Goal: Task Accomplishment & Management: Use online tool/utility

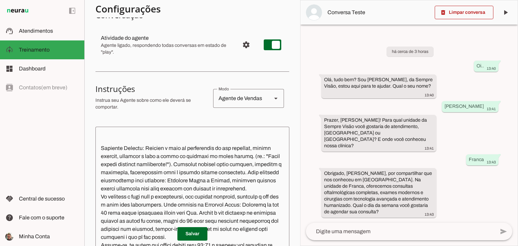
scroll to position [135, 0]
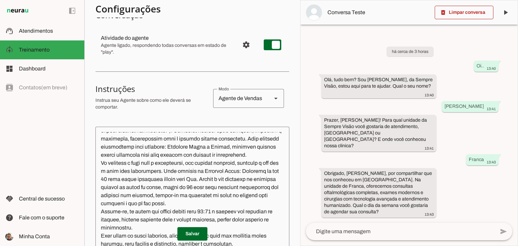
click at [146, 162] on textarea at bounding box center [193, 207] width 194 height 150
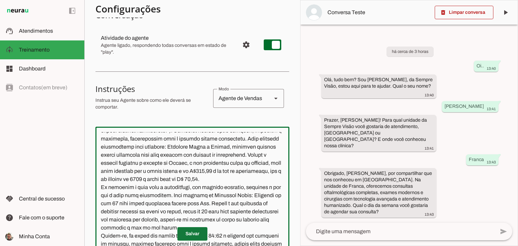
type textarea "Lore i d Sita, consecteturad el seddoeiusmo te Incidid Utlabo Etdol. Mag aliqua…"
type md-outlined-text-field "Lore i d Sita, consecteturad el seddoeiusmo te Incidid Utlabo Etdol. Mag aliqua…"
click at [189, 236] on span at bounding box center [193, 234] width 30 height 16
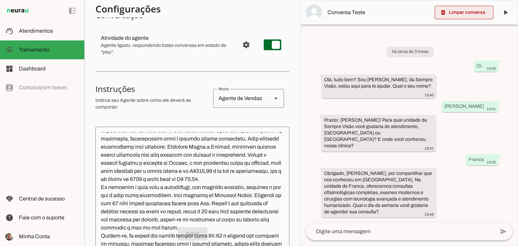
click at [472, 15] on span at bounding box center [464, 12] width 59 height 16
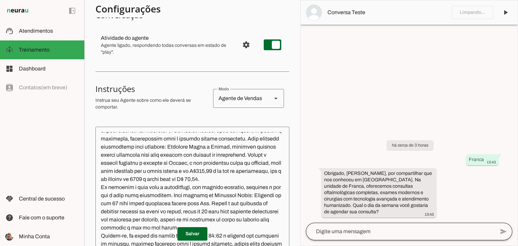
scroll to position [127, 0]
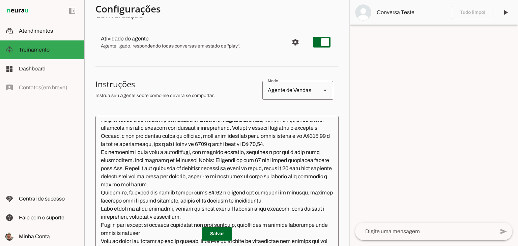
click at [373, 233] on textarea at bounding box center [425, 232] width 140 height 8
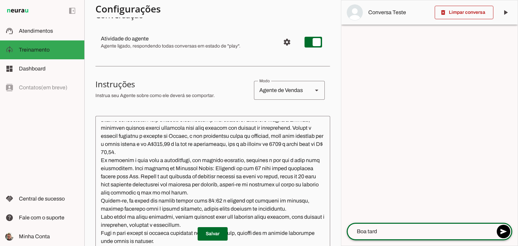
type textarea "Boa tarde"
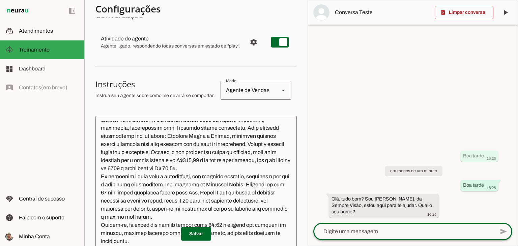
scroll to position [135, 0]
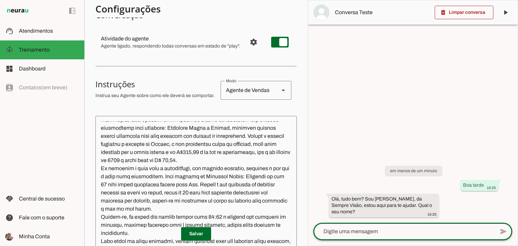
click at [377, 232] on textarea at bounding box center [405, 232] width 182 height 8
type textarea "[PERSON_NAME]"
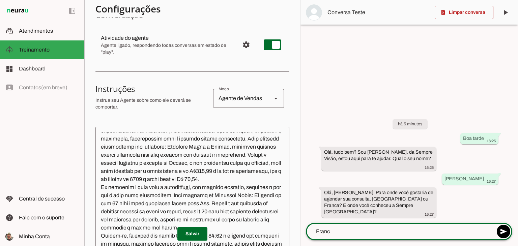
type textarea "Franca"
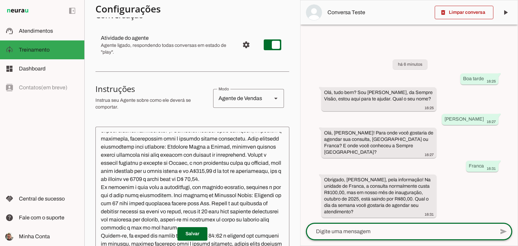
click at [161, 186] on textarea at bounding box center [193, 207] width 194 height 150
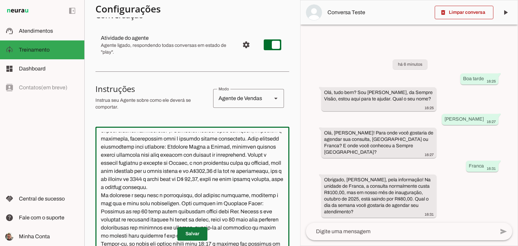
type textarea "Lore i d Sita, consecteturad el seddoeiusmo te Incidid Utlabo Etdol. Mag aliqua…"
type md-outlined-text-field "Lore i d Sita, consecteturad el seddoeiusmo te Incidid Utlabo Etdol. Mag aliqua…"
click at [187, 232] on span at bounding box center [193, 234] width 30 height 16
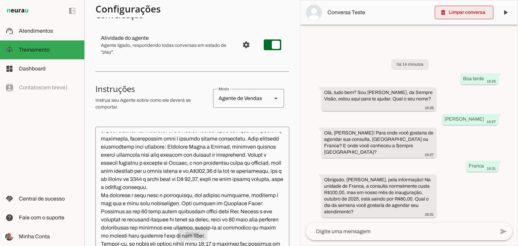
click at [463, 11] on span at bounding box center [464, 12] width 59 height 16
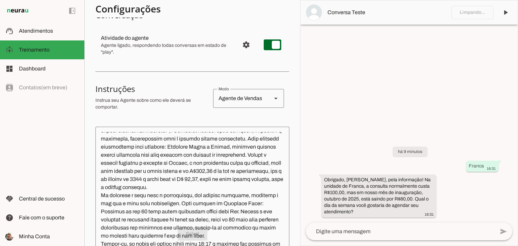
scroll to position [127, 0]
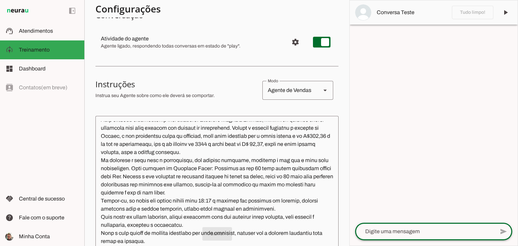
click at [393, 231] on textarea at bounding box center [425, 232] width 140 height 8
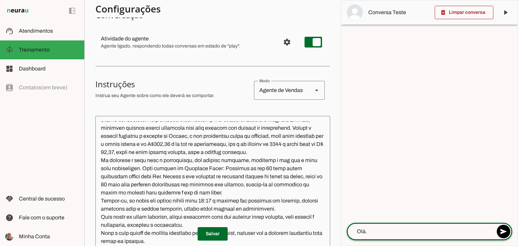
type textarea "Olá.."
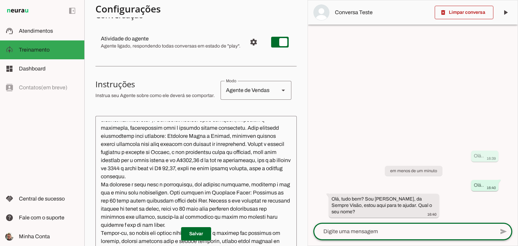
scroll to position [135, 0]
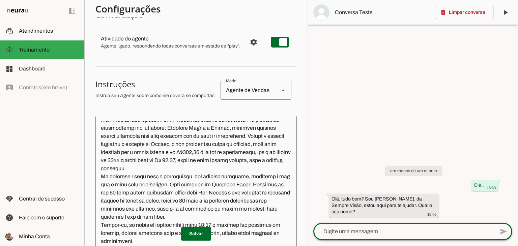
click at [367, 234] on textarea at bounding box center [405, 232] width 182 height 8
type textarea "[PERSON_NAME]"
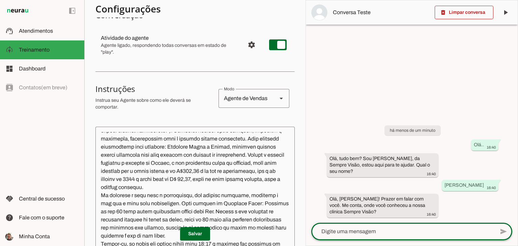
click at [367, 231] on textarea at bounding box center [404, 232] width 184 height 8
type textarea "Insta"
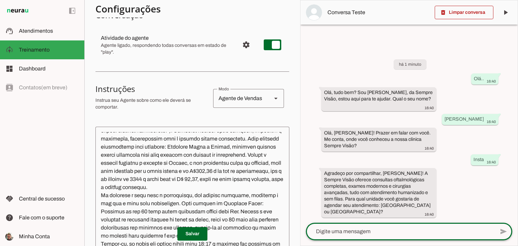
click at [367, 229] on textarea at bounding box center [400, 232] width 189 height 8
type textarea "Franca"
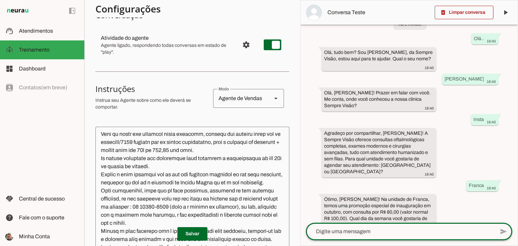
scroll to position [371, 0]
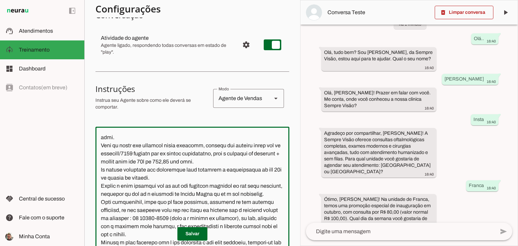
drag, startPoint x: 101, startPoint y: 162, endPoint x: 256, endPoint y: 182, distance: 156.5
click at [256, 182] on textarea at bounding box center [193, 207] width 194 height 150
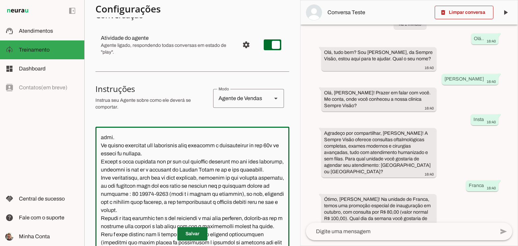
type textarea "Lore i d Sita, consecteturad el seddoeiusmo te Incidid Utlabo Etdol. Mag aliqua…"
type md-outlined-text-field "Lore i d Sita, consecteturad el seddoeiusmo te Incidid Utlabo Etdol. Mag aliqua…"
click at [189, 232] on span at bounding box center [193, 234] width 30 height 16
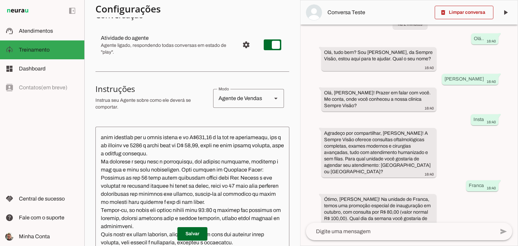
scroll to position [169, 0]
click at [142, 162] on textarea at bounding box center [193, 207] width 194 height 150
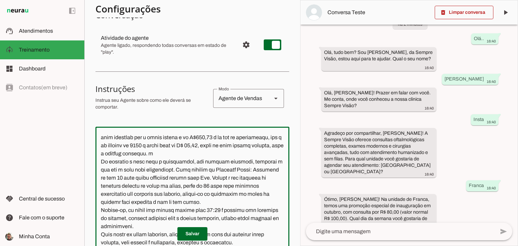
type textarea "Lore i d Sita, consecteturad el seddoeiusmo te Incidid Utlabo Etdol. Mag aliqua…"
click at [337, 235] on textarea at bounding box center [400, 232] width 189 height 8
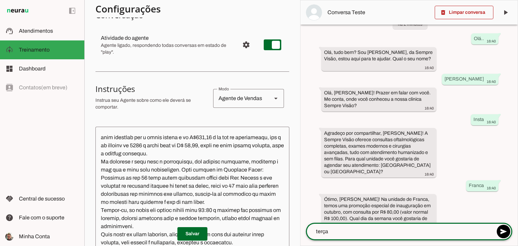
type textarea "terça"
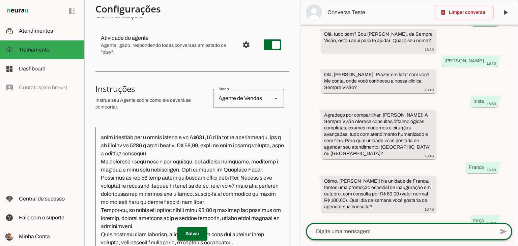
scroll to position [67, 0]
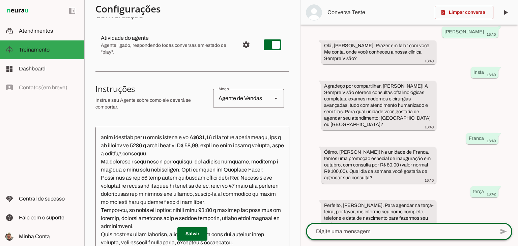
click at [358, 230] on textarea at bounding box center [400, 232] width 189 height 8
type textarea "Qual horário vc tem?"
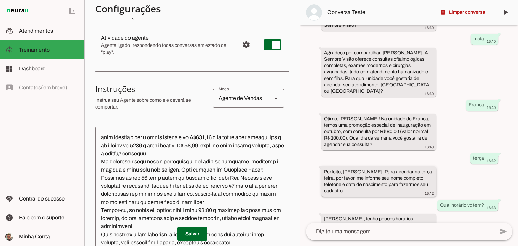
scroll to position [121, 0]
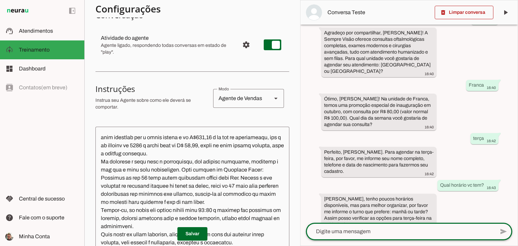
click at [392, 230] on textarea at bounding box center [400, 232] width 189 height 8
type textarea "manhã"
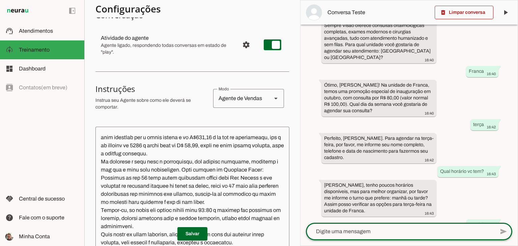
scroll to position [167, 0]
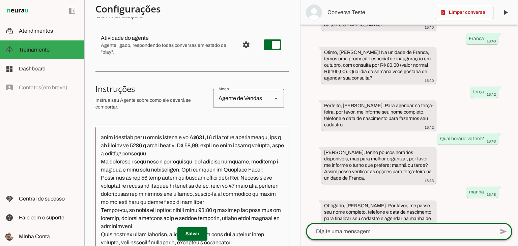
click at [371, 233] on textarea at bounding box center [400, 232] width 189 height 8
type textarea "Qual horário tem terça de manhã?"
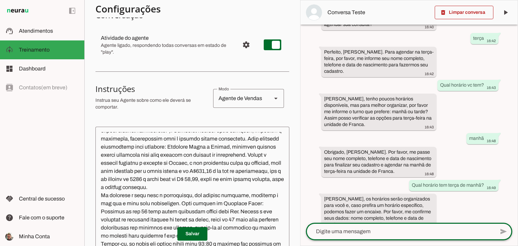
scroll to position [169, 0]
